Goal: Task Accomplishment & Management: Manage account settings

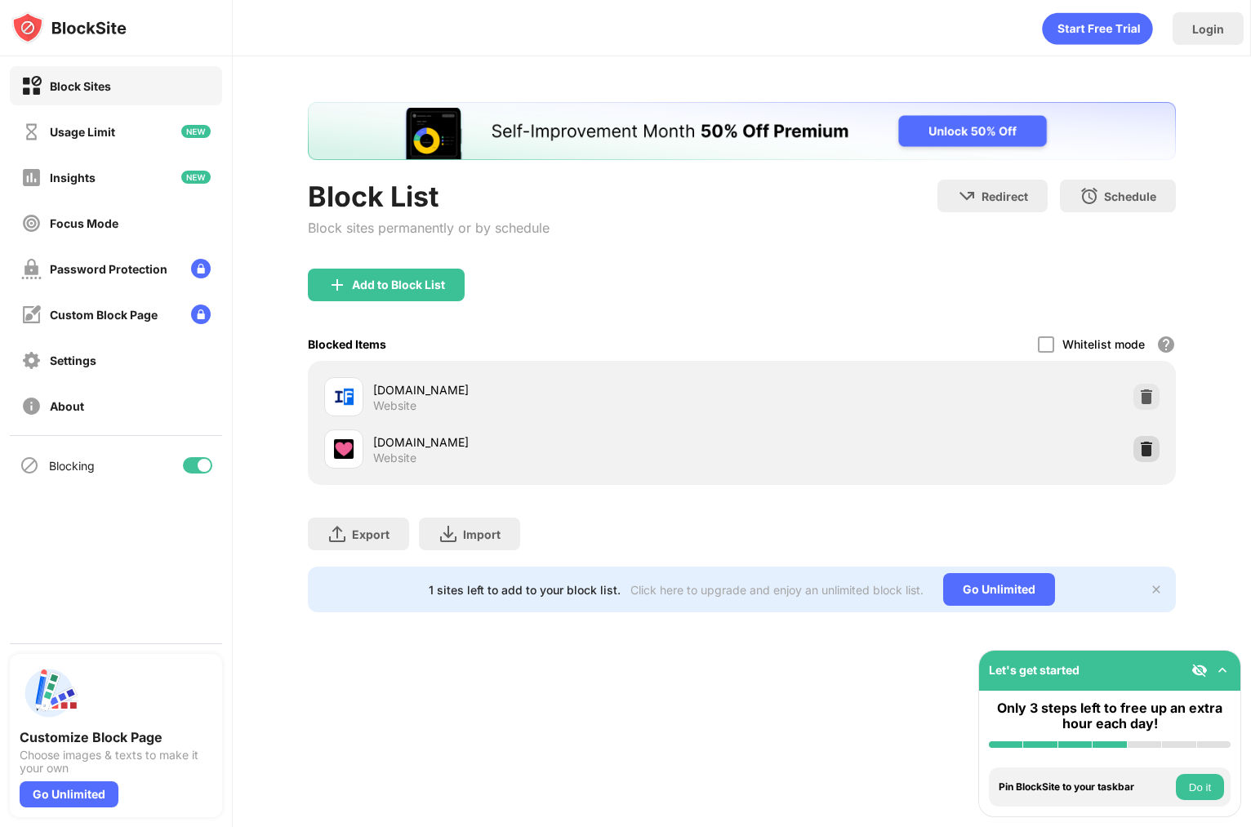
drag, startPoint x: 1152, startPoint y: 452, endPoint x: 1112, endPoint y: 447, distance: 41.1
click at [1152, 452] on img at bounding box center [1147, 449] width 16 height 16
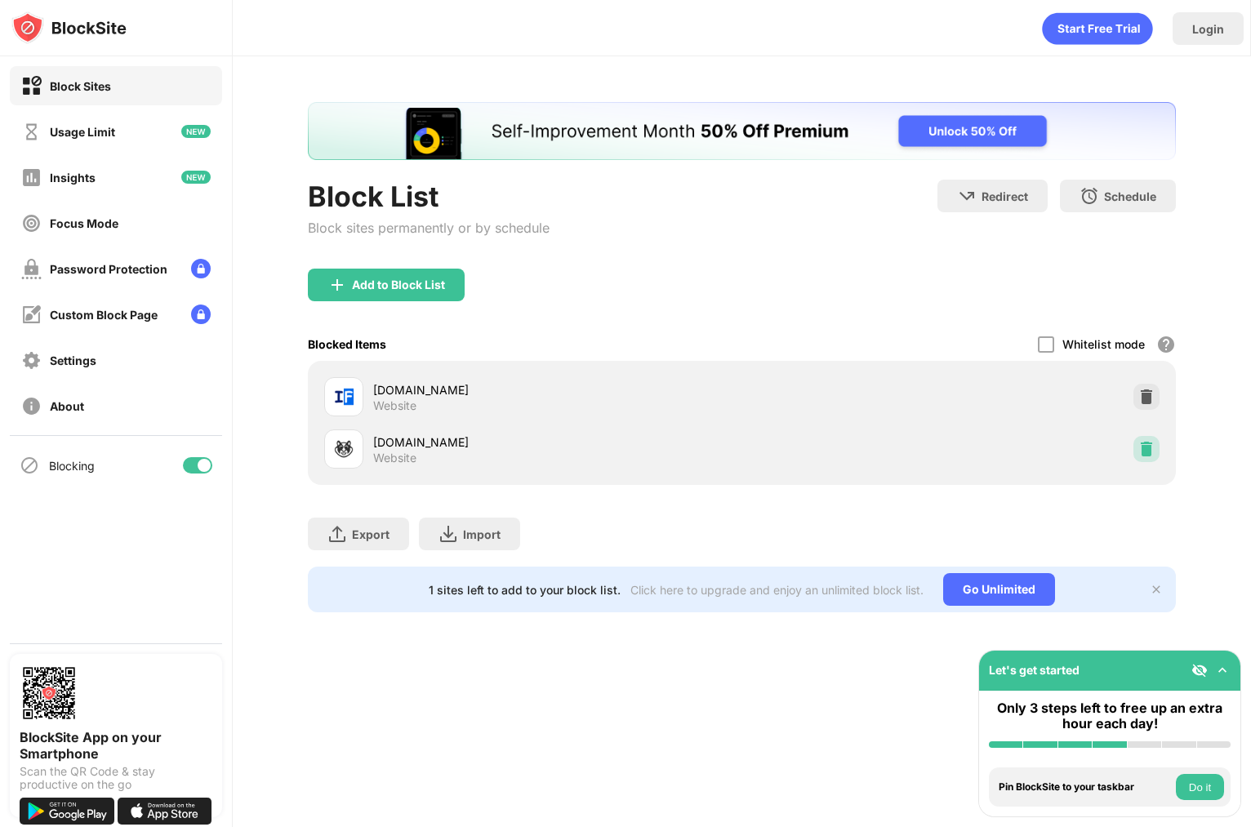
click at [1142, 458] on div at bounding box center [1147, 449] width 26 height 26
